Goal: Find specific page/section: Find specific page/section

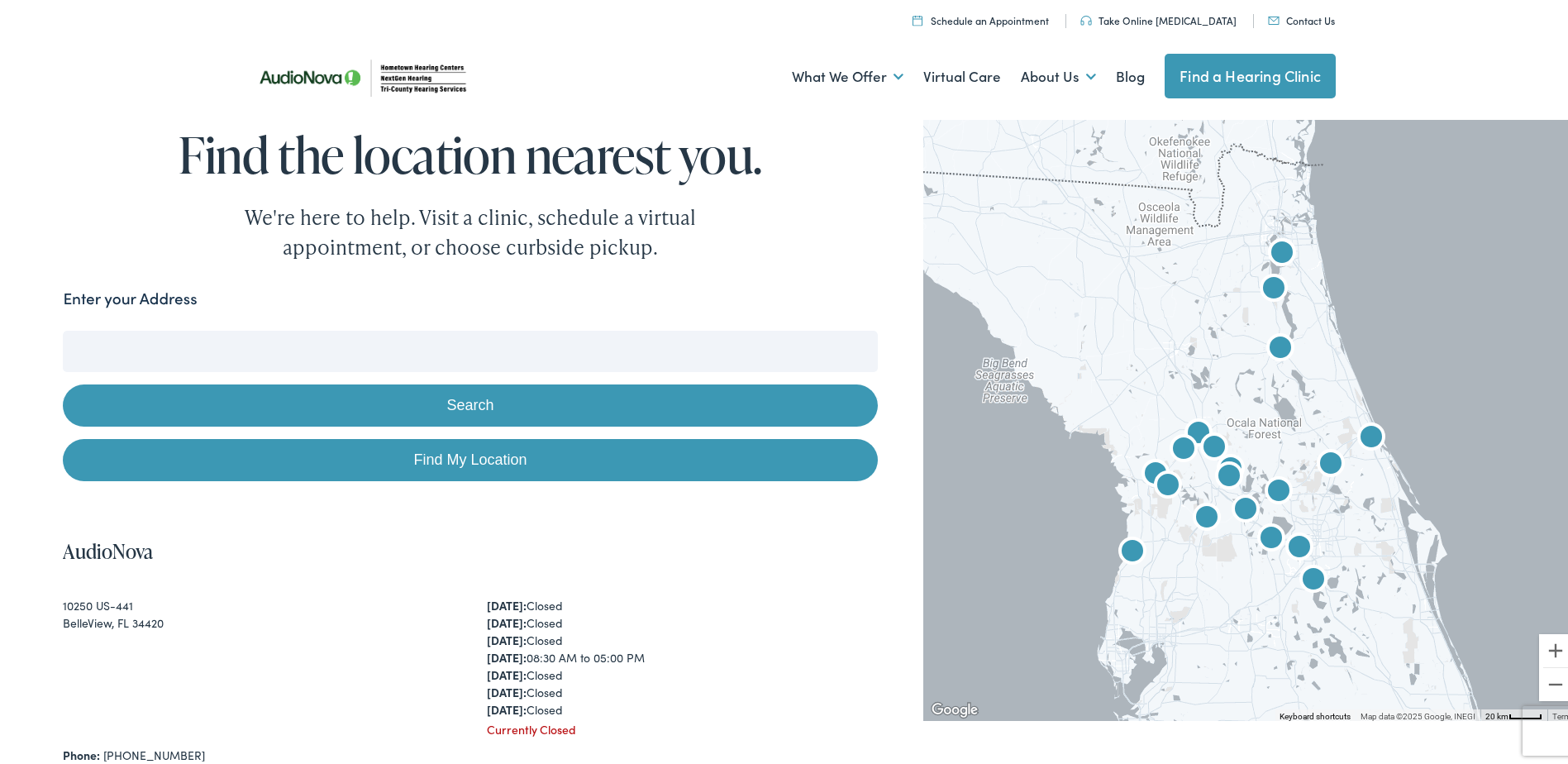
click at [463, 345] on input "Enter your Address" at bounding box center [469, 348] width 815 height 42
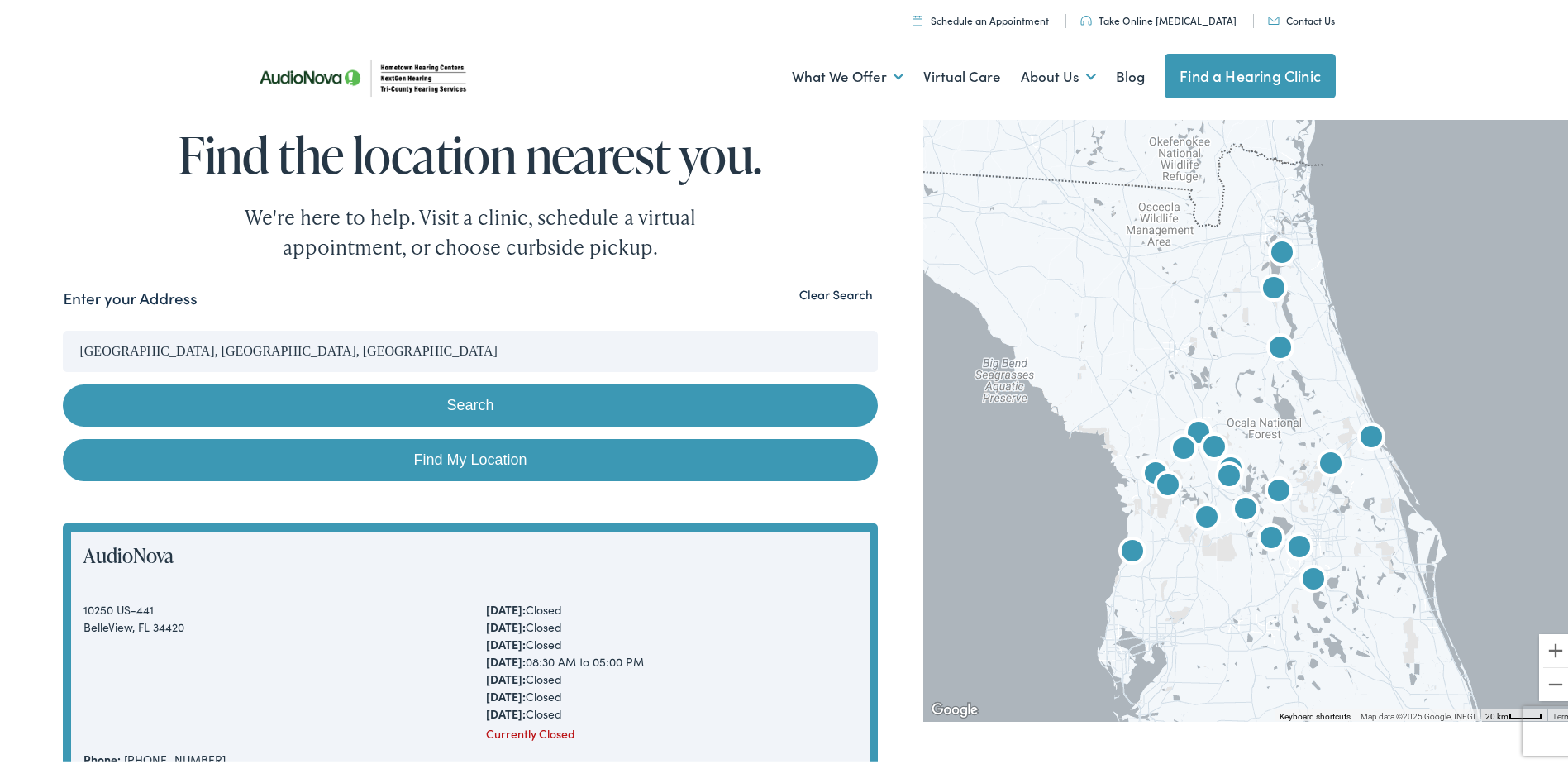
click at [298, 399] on button "Search" at bounding box center [469, 401] width 815 height 42
click at [488, 399] on button "Search" at bounding box center [469, 401] width 815 height 42
click at [524, 401] on button "Search" at bounding box center [469, 401] width 815 height 42
click at [515, 453] on link "Find My Location" at bounding box center [469, 457] width 815 height 42
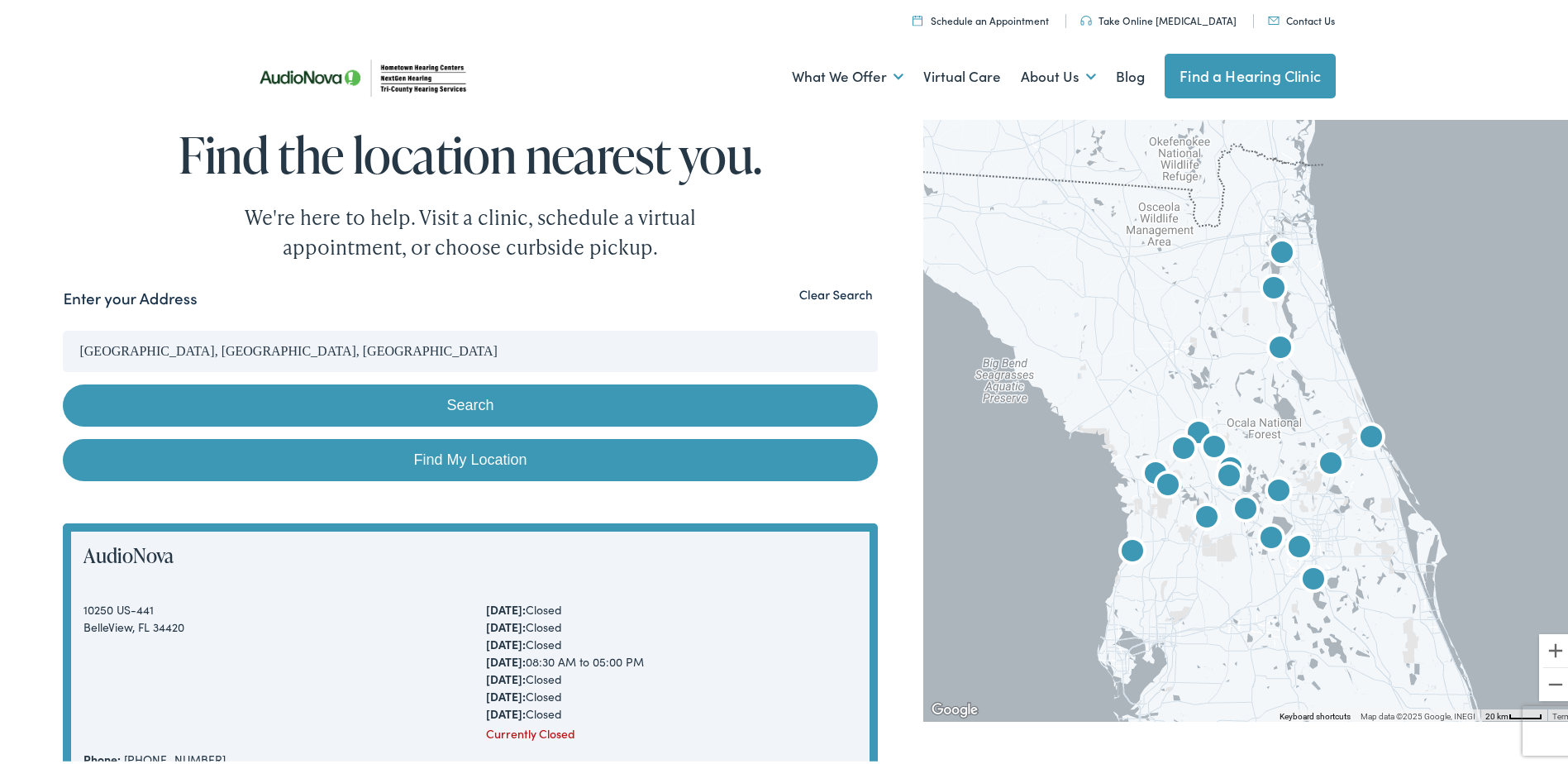
type input "[GEOGRAPHIC_DATA], [US_STATE]"
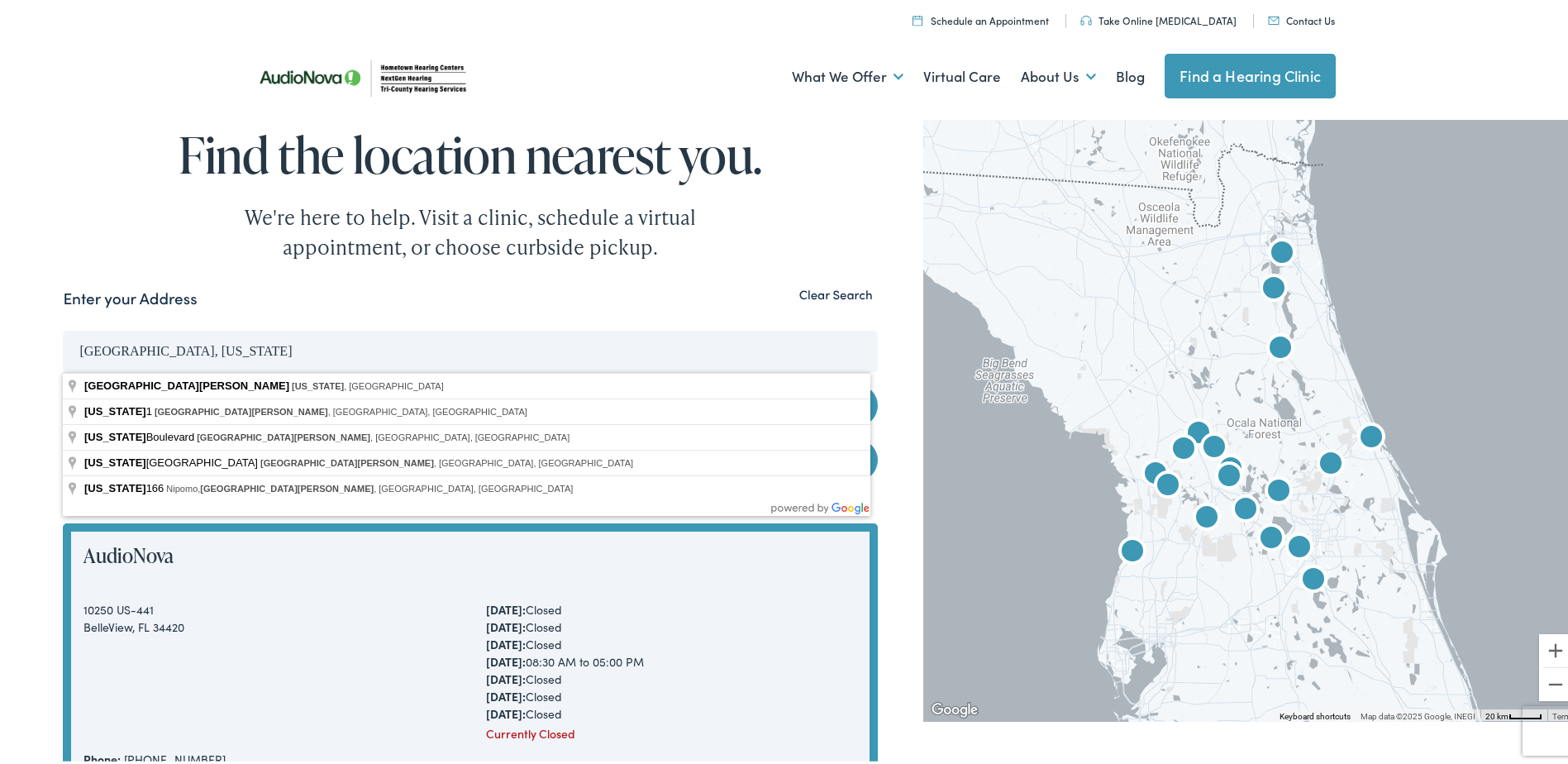
drag, startPoint x: 292, startPoint y: 335, endPoint x: -4, endPoint y: 338, distance: 296.0
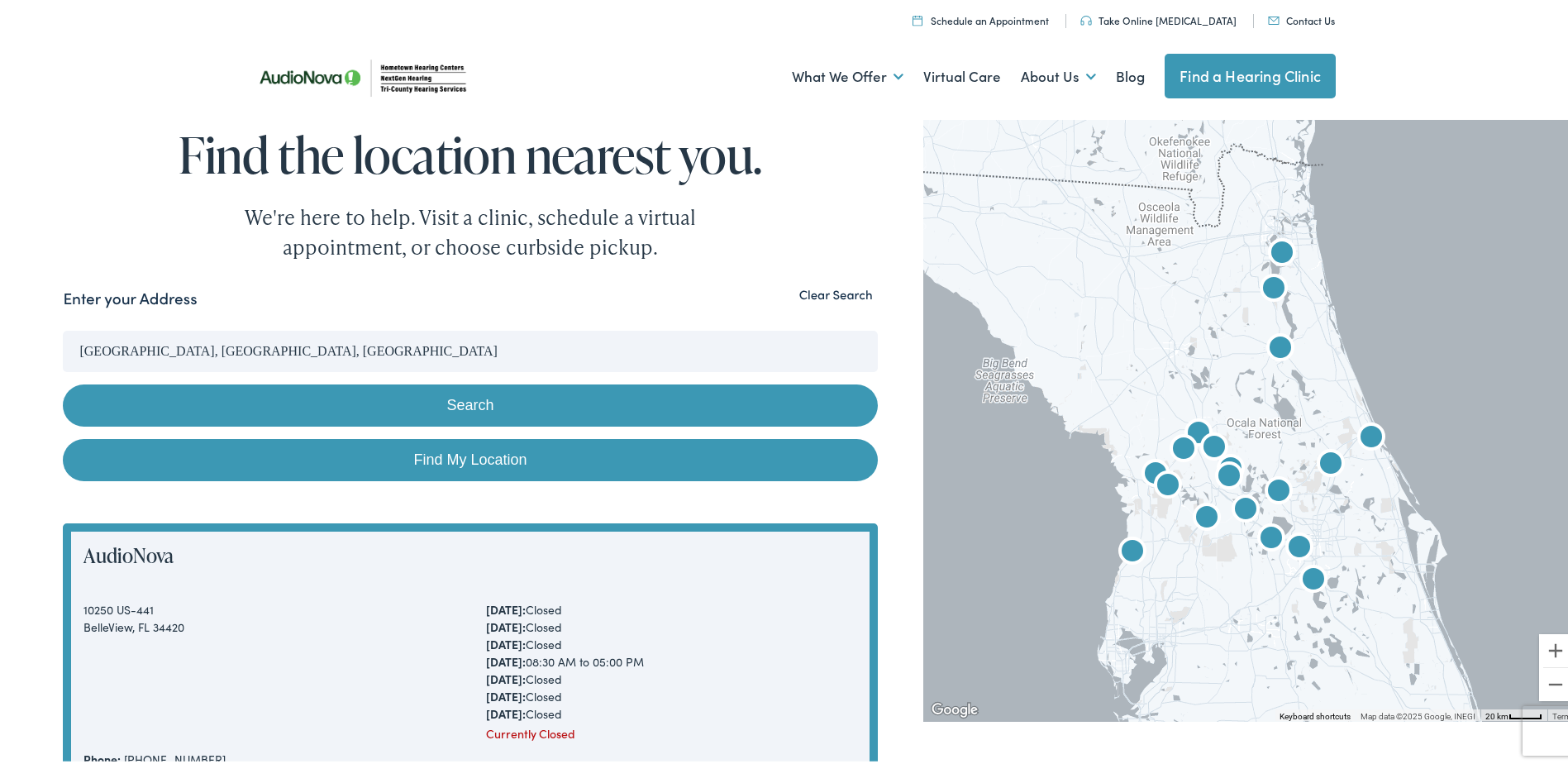
click at [280, 400] on button "Search" at bounding box center [469, 401] width 815 height 42
drag, startPoint x: 211, startPoint y: 347, endPoint x: -4, endPoint y: 344, distance: 215.0
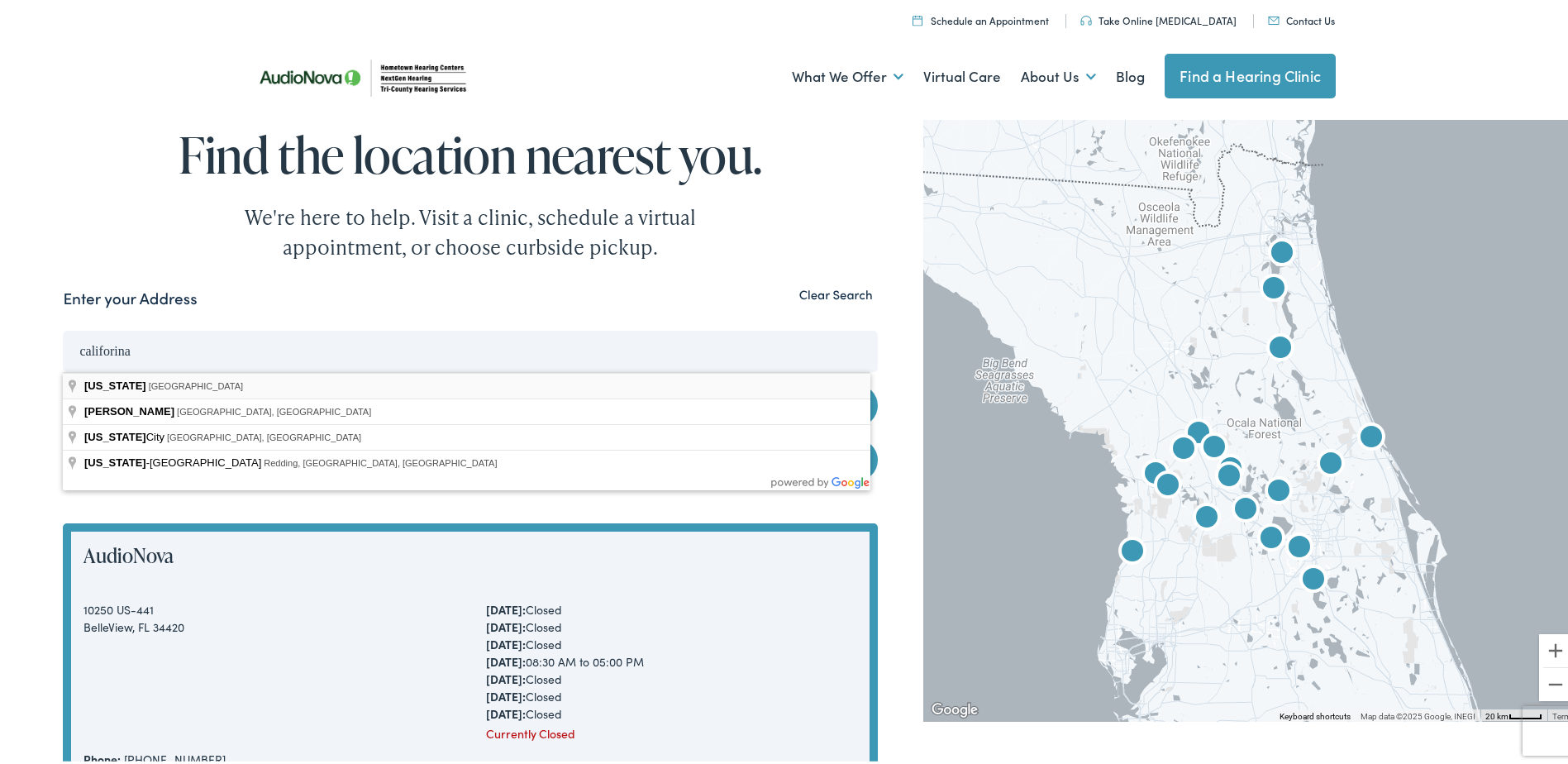
type input "[US_STATE], [GEOGRAPHIC_DATA]"
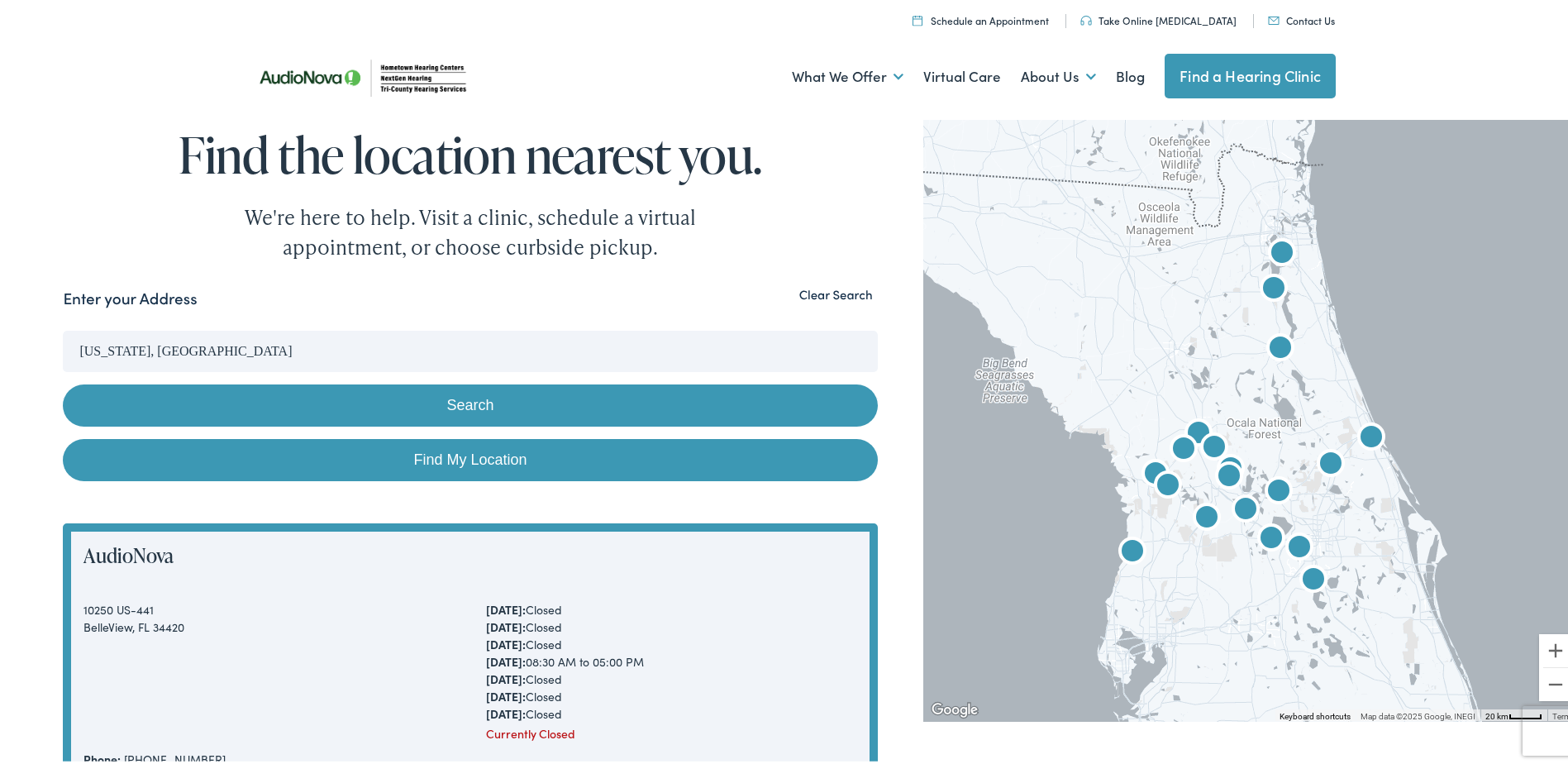
click at [392, 393] on button "Search" at bounding box center [469, 401] width 815 height 42
click at [731, 395] on button "Search" at bounding box center [469, 401] width 815 height 42
click at [1230, 72] on link "Find a Hearing Clinic" at bounding box center [1250, 72] width 171 height 44
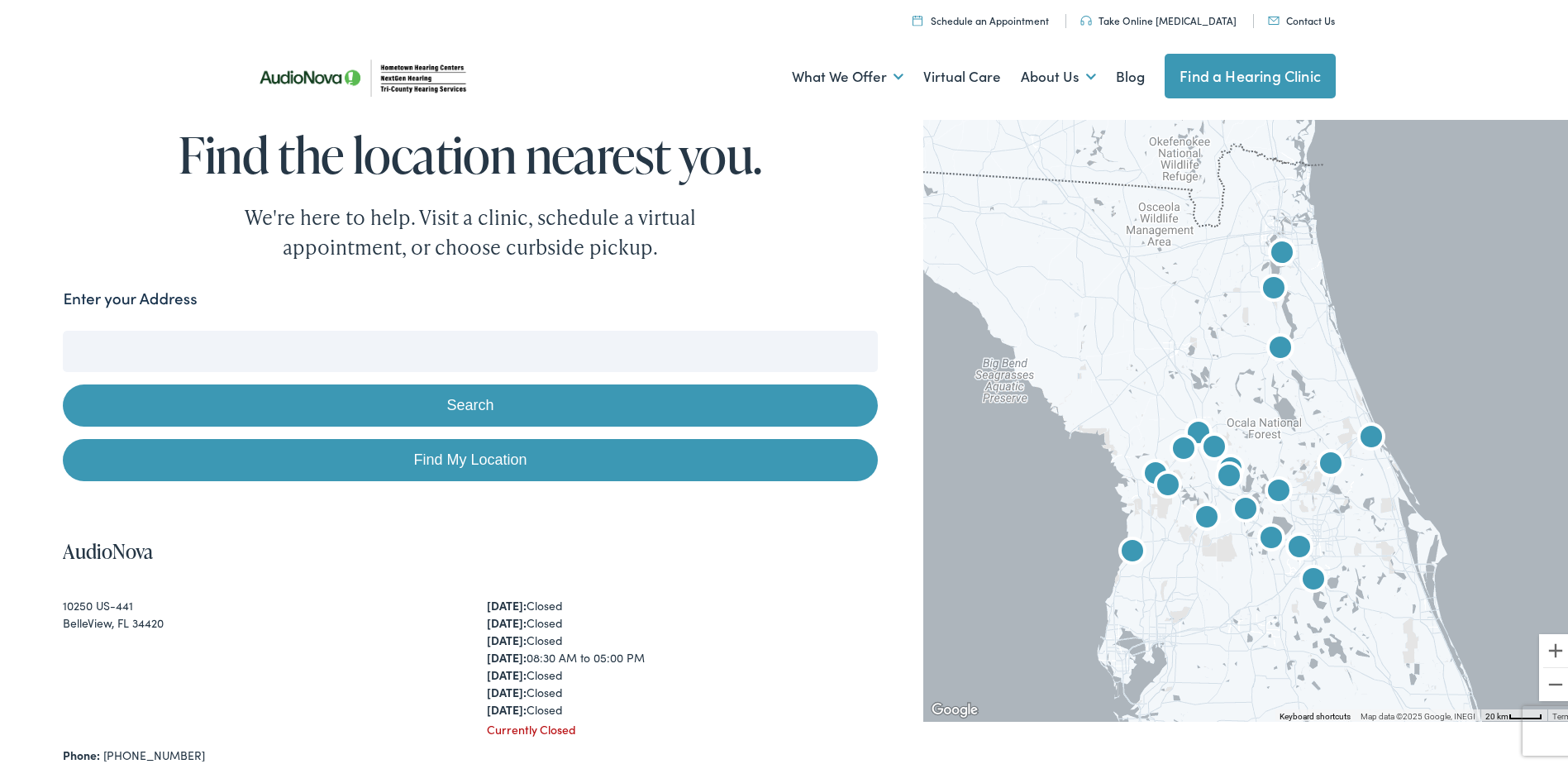
click at [402, 359] on input "Enter your Address" at bounding box center [469, 348] width 815 height 42
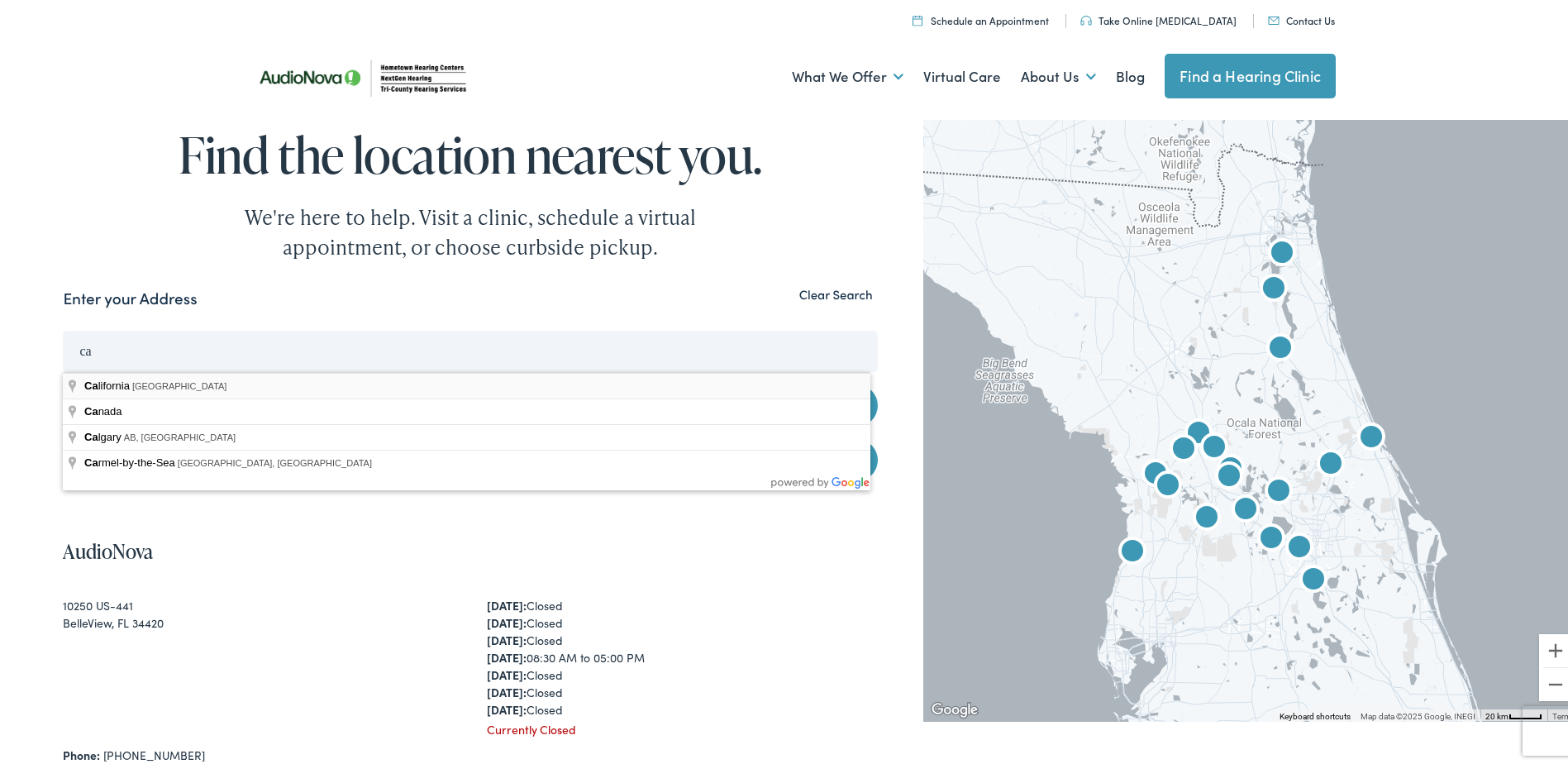
type input "[US_STATE], [GEOGRAPHIC_DATA]"
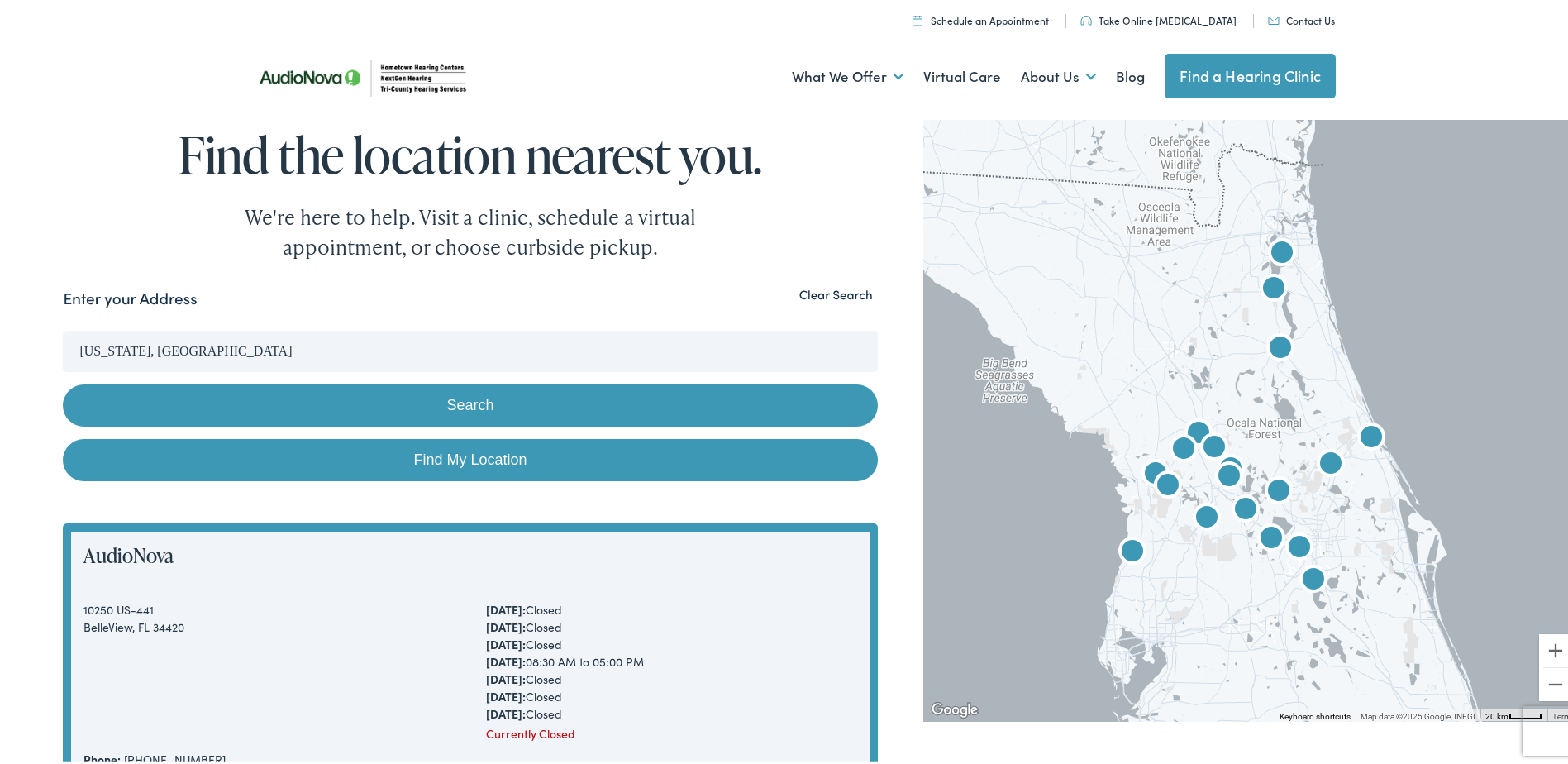
click at [415, 398] on button "Search" at bounding box center [469, 401] width 815 height 42
